Goal: Information Seeking & Learning: Learn about a topic

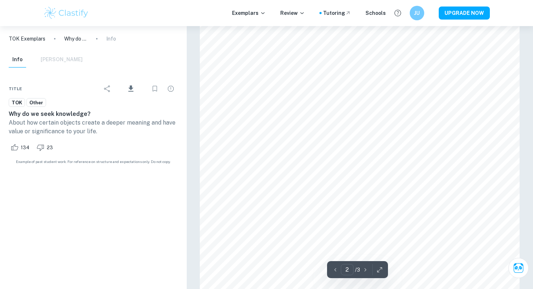
scroll to position [529, 0]
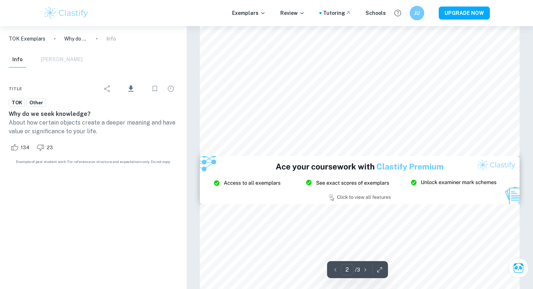
type input "3"
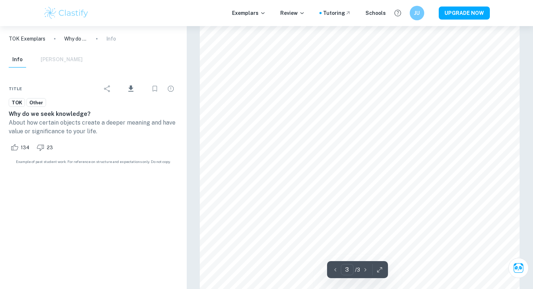
scroll to position [1049, 0]
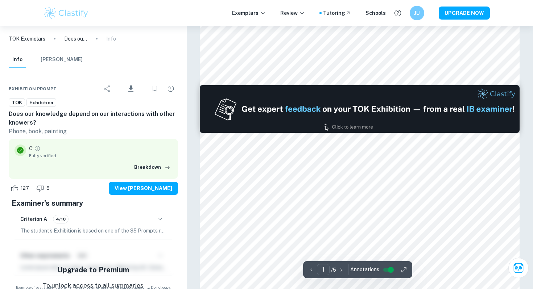
scroll to position [392, 0]
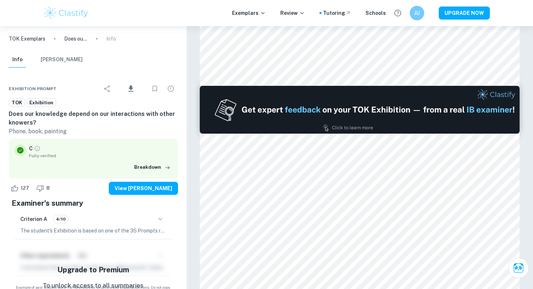
type input "2"
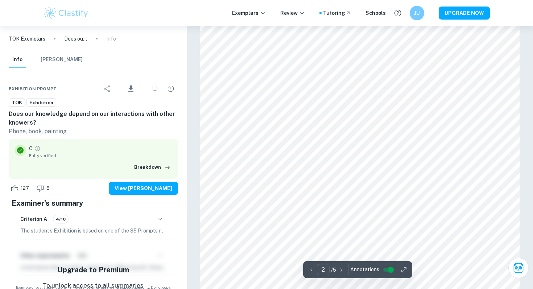
scroll to position [468, 0]
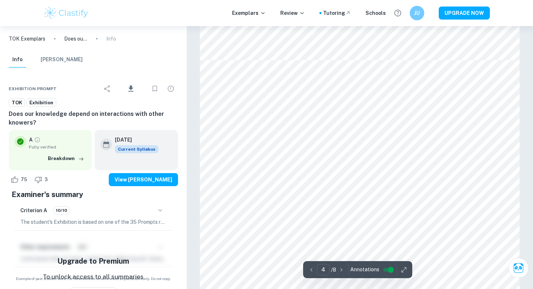
scroll to position [1417, 0]
type input "5"
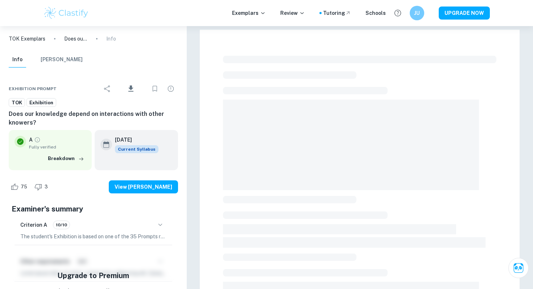
scroll to position [196, 0]
